Goal: Go to known website: Access a specific website the user already knows

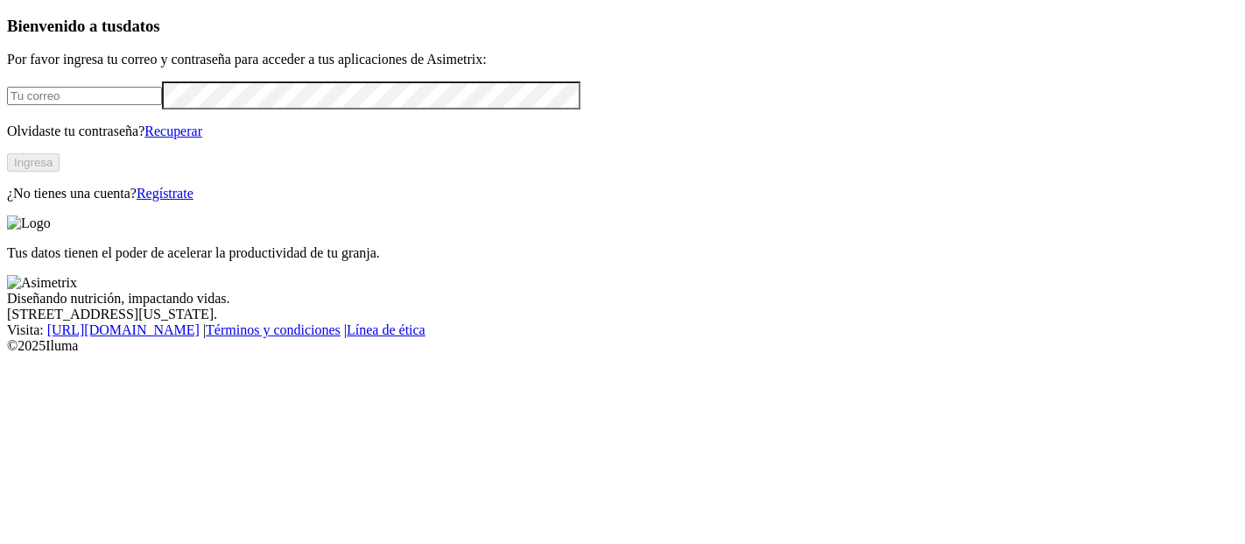
type input "[PERSON_NAME][EMAIL_ADDRESS][PERSON_NAME][DOMAIN_NAME]"
click at [60, 172] on button "Ingresa" at bounding box center [33, 162] width 53 height 18
